Goal: Task Accomplishment & Management: Complete application form

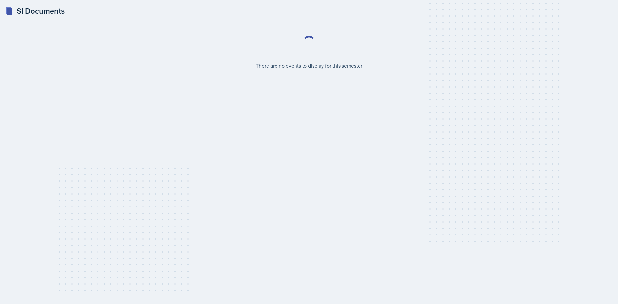
select select "986fdc3e-2246-4ffd-9cb8-78666de4ebed"
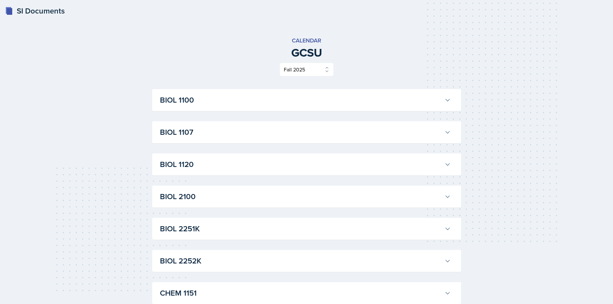
click at [355, 134] on h3 "BIOL 1107" at bounding box center [301, 133] width 282 height 12
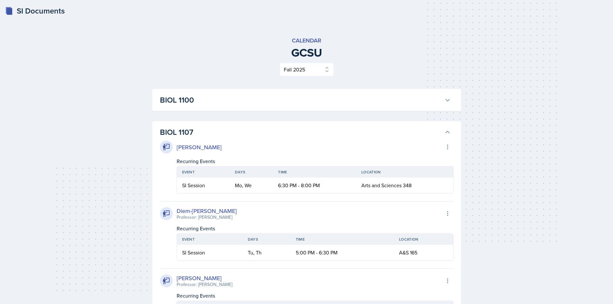
click at [353, 133] on h3 "BIOL 1107" at bounding box center [301, 133] width 282 height 12
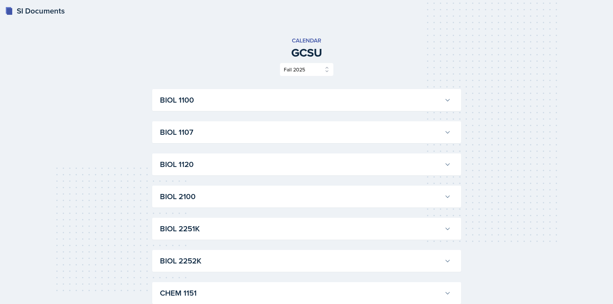
click at [354, 95] on h3 "BIOL 1100" at bounding box center [301, 100] width 282 height 12
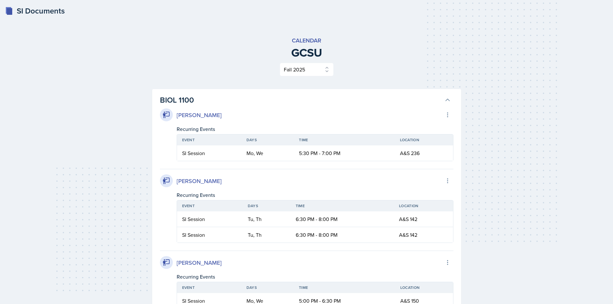
click at [203, 114] on div "[PERSON_NAME]" at bounding box center [199, 115] width 45 height 9
click at [269, 120] on div "[PERSON_NAME] Export to Google Calendar" at bounding box center [307, 115] width 294 height 13
click at [36, 6] on div "SI Documents" at bounding box center [35, 11] width 60 height 12
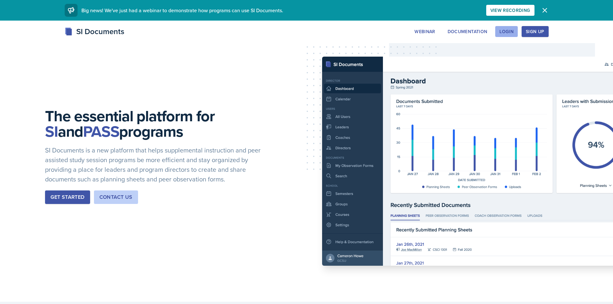
click at [503, 29] on div "Login" at bounding box center [507, 31] width 14 height 5
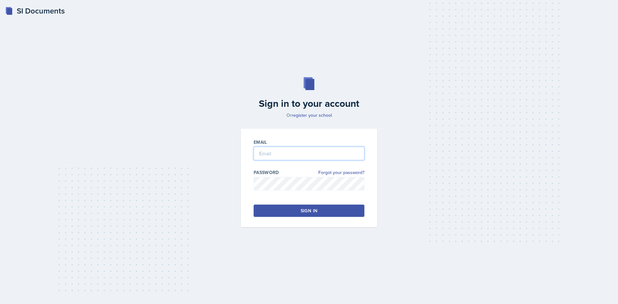
click at [304, 151] on input "email" at bounding box center [309, 154] width 111 height 14
type input "[PERSON_NAME][EMAIL_ADDRESS][PERSON_NAME][DOMAIN_NAME]"
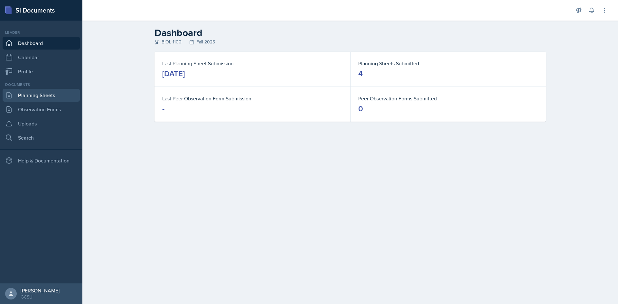
click at [55, 100] on link "Planning Sheets" at bounding box center [41, 95] width 77 height 13
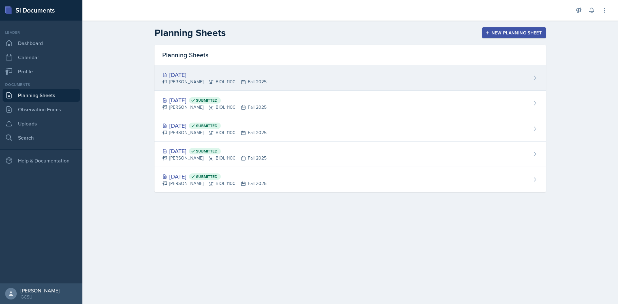
click at [188, 75] on div "[DATE]" at bounding box center [214, 75] width 104 height 9
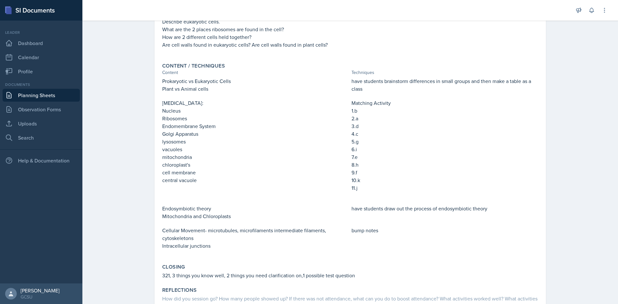
scroll to position [203, 0]
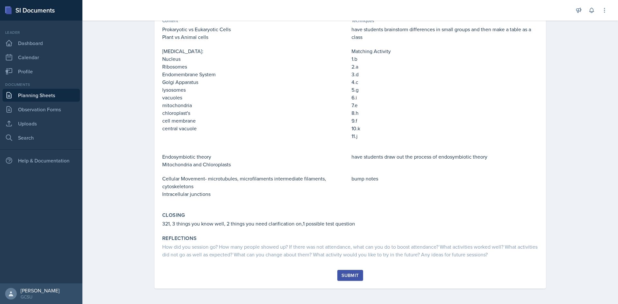
click at [348, 275] on div "Submit" at bounding box center [350, 275] width 17 height 5
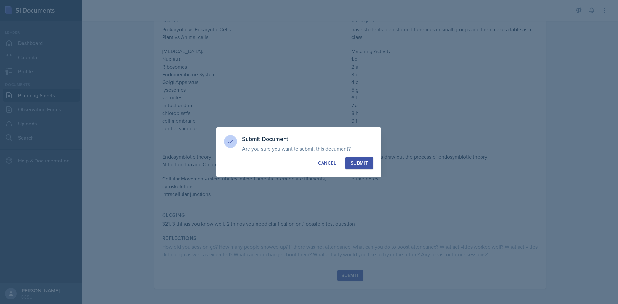
click at [360, 161] on div "Submit" at bounding box center [359, 163] width 17 height 6
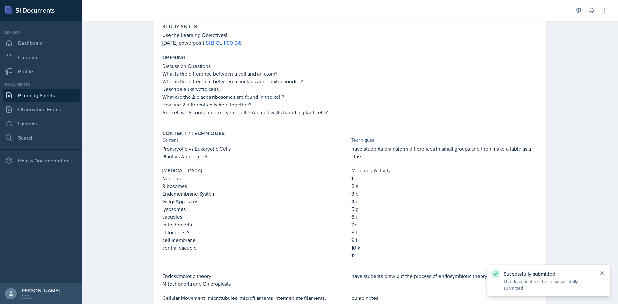
scroll to position [0, 0]
